Goal: Transaction & Acquisition: Purchase product/service

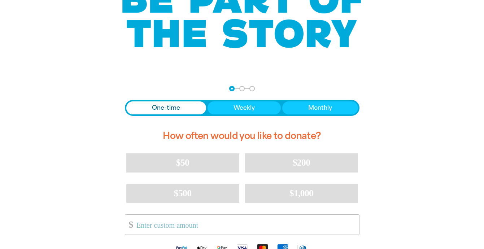
click at [173, 112] on span "One-time" at bounding box center [166, 108] width 28 height 9
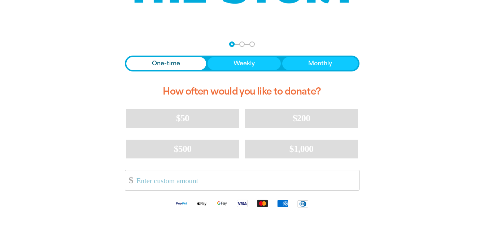
scroll to position [125, 0]
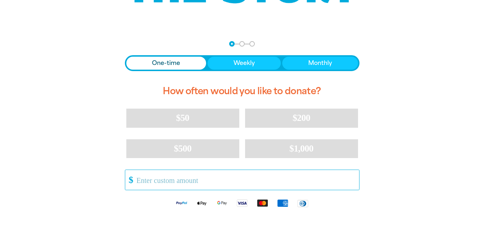
click at [177, 181] on input "Other Amount" at bounding box center [244, 180] width 227 height 20
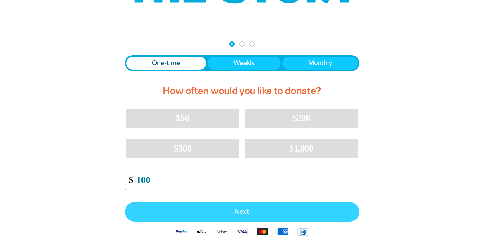
type input "100"
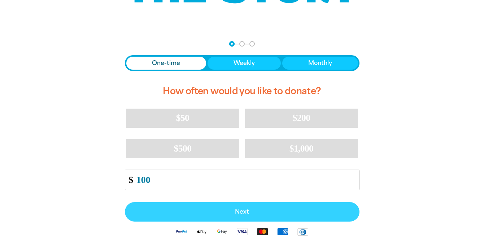
click at [136, 210] on span "Next" at bounding box center [242, 212] width 219 height 6
select select "AU"
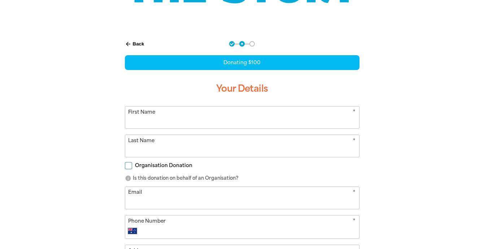
scroll to position [142, 0]
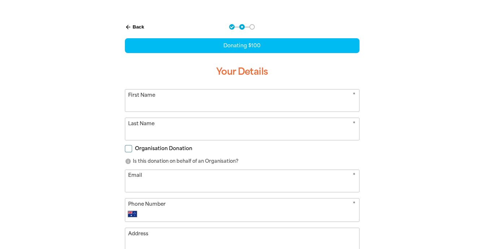
click at [157, 100] on input "First Name" at bounding box center [242, 100] width 234 height 22
type input "Evie"
type input "[PERSON_NAME]"
type input "[EMAIL_ADDRESS][DOMAIN_NAME]"
type input "0438 236 985"
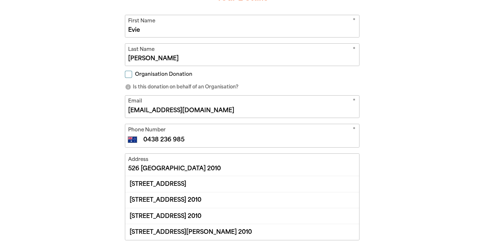
scroll to position [220, 0]
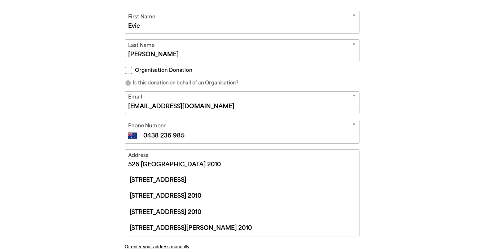
click at [208, 162] on input "526 [GEOGRAPHIC_DATA] 2010" at bounding box center [242, 161] width 234 height 22
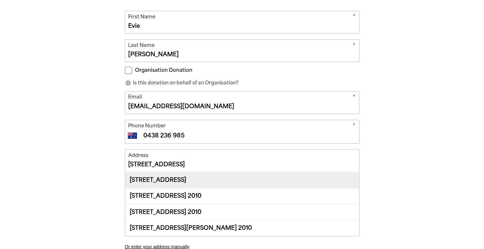
click at [180, 176] on div "[STREET_ADDRESS]" at bounding box center [242, 180] width 234 height 16
type input "[STREET_ADDRESS]"
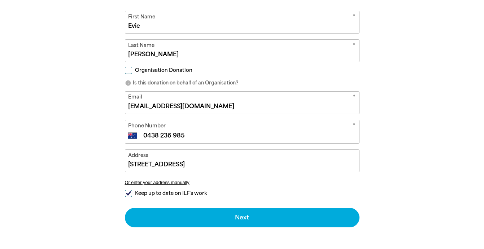
click at [189, 132] on input "0438 236 985" at bounding box center [248, 135] width 213 height 9
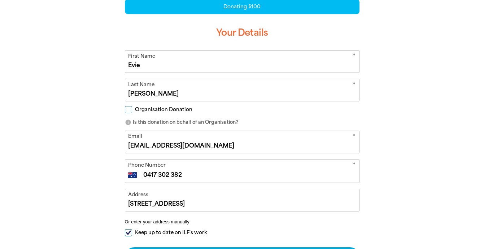
scroll to position [180, 0]
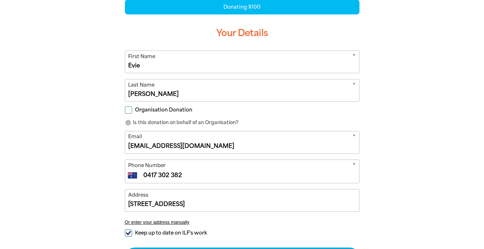
type input "0417 302 382"
click at [148, 67] on input "Evie" at bounding box center [242, 62] width 234 height 22
type input "E"
type input "[PERSON_NAME]"
click at [87, 76] on div "arrow_back Back Step 1 Step 2 Step 3 Donating $100 Your Details * First Name [P…" at bounding box center [242, 145] width 433 height 336
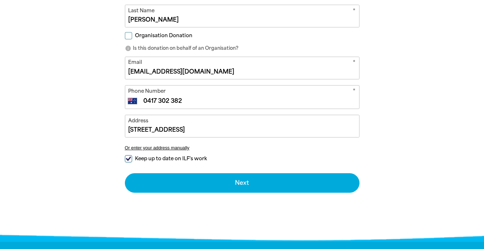
scroll to position [261, 0]
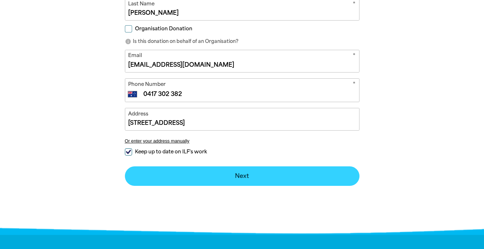
click at [171, 175] on button "Next chevron_right" at bounding box center [242, 175] width 234 height 19
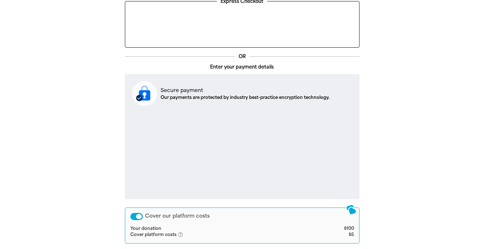
scroll to position [139, 0]
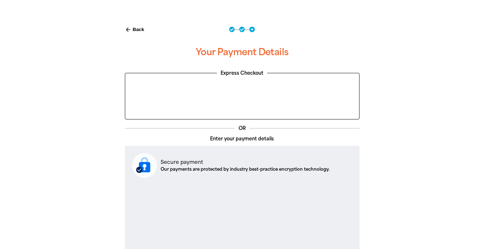
click at [130, 27] on icon "arrow_back" at bounding box center [128, 29] width 6 height 6
select select "AU"
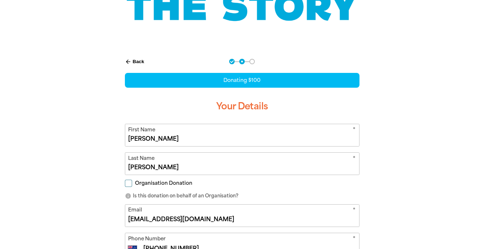
scroll to position [112, 0]
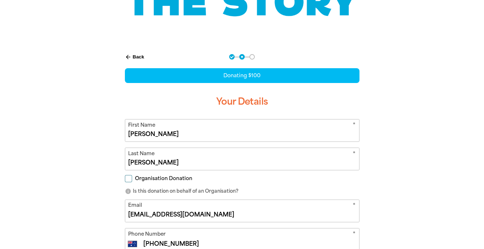
click at [153, 137] on input "[PERSON_NAME]" at bounding box center [242, 130] width 234 height 22
type input "B"
type input "[PERSON_NAME]"
click at [155, 164] on input "[PERSON_NAME]" at bounding box center [242, 159] width 234 height 22
type input "W"
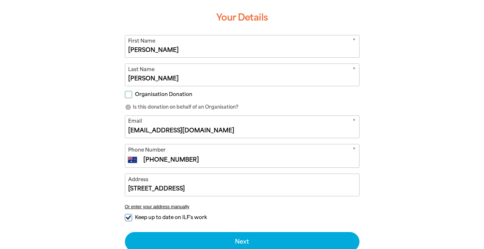
scroll to position [196, 0]
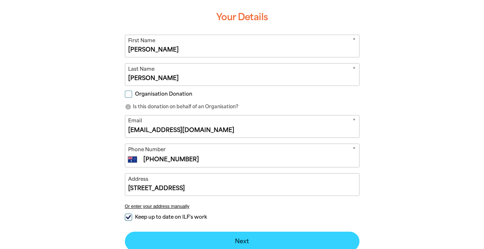
type input "[PERSON_NAME]"
click at [211, 237] on button "Next chevron_right" at bounding box center [242, 241] width 234 height 19
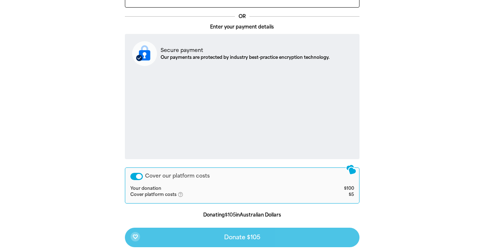
scroll to position [251, 0]
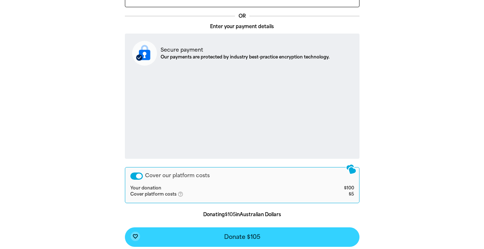
click at [217, 234] on button "favorite_border Donate $105" at bounding box center [242, 236] width 234 height 19
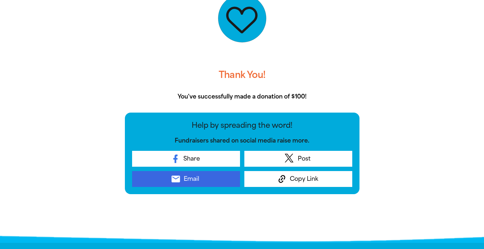
scroll to position [190, 0]
